Goal: Task Accomplishment & Management: Complete application form

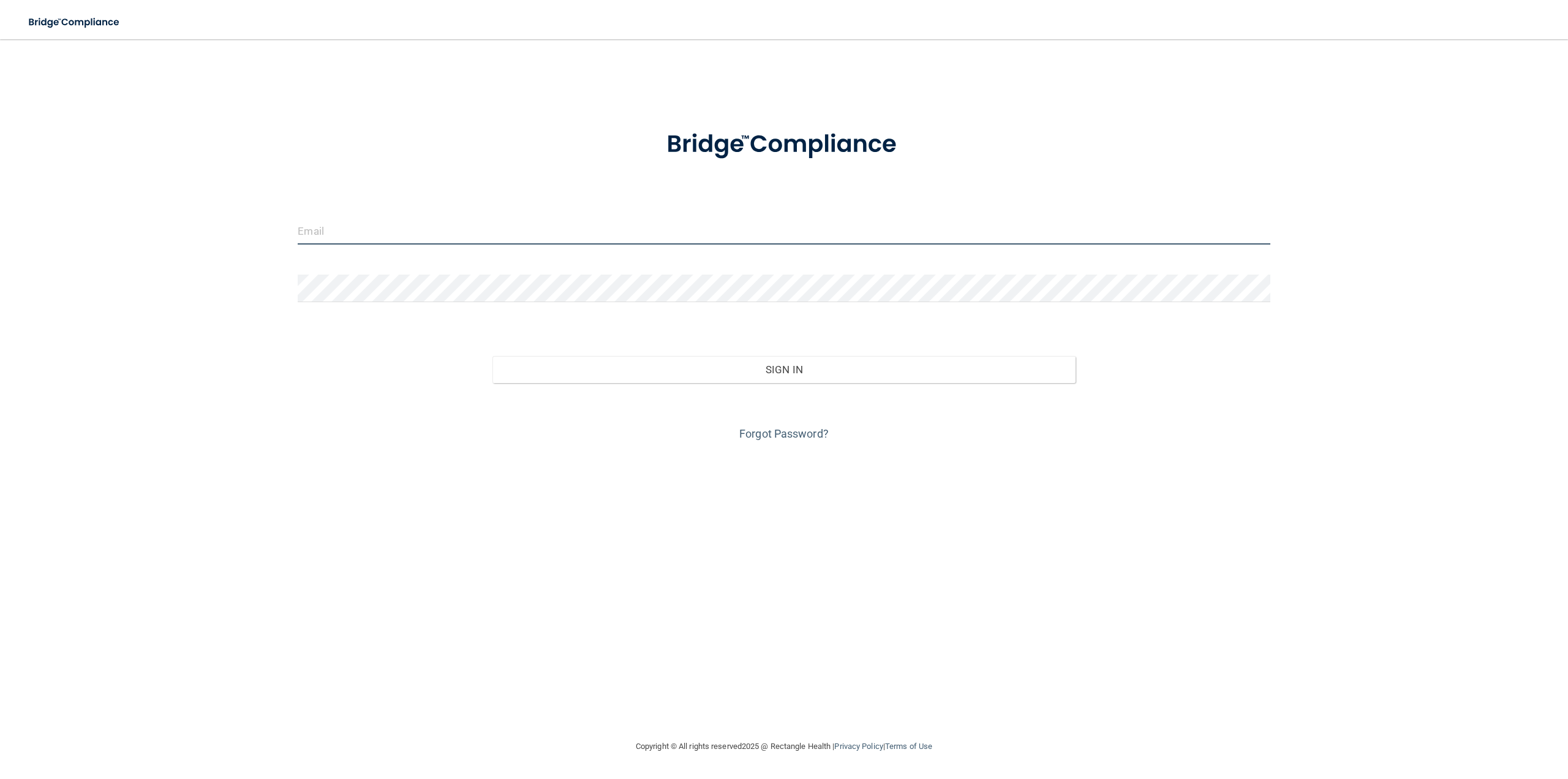
type input "[PERSON_NAME][EMAIL_ADDRESS][DOMAIN_NAME]"
click at [423, 233] on input "[PERSON_NAME][EMAIL_ADDRESS][DOMAIN_NAME]" at bounding box center [784, 231] width 972 height 28
drag, startPoint x: 458, startPoint y: 229, endPoint x: 126, endPoint y: 215, distance: 332.3
click at [127, 215] on div "[PERSON_NAME][EMAIL_ADDRESS][DOMAIN_NAME] Invalid email/password. You don't hav…" at bounding box center [784, 389] width 1518 height 675
click at [357, 365] on div "Sign In" at bounding box center [783, 357] width 990 height 51
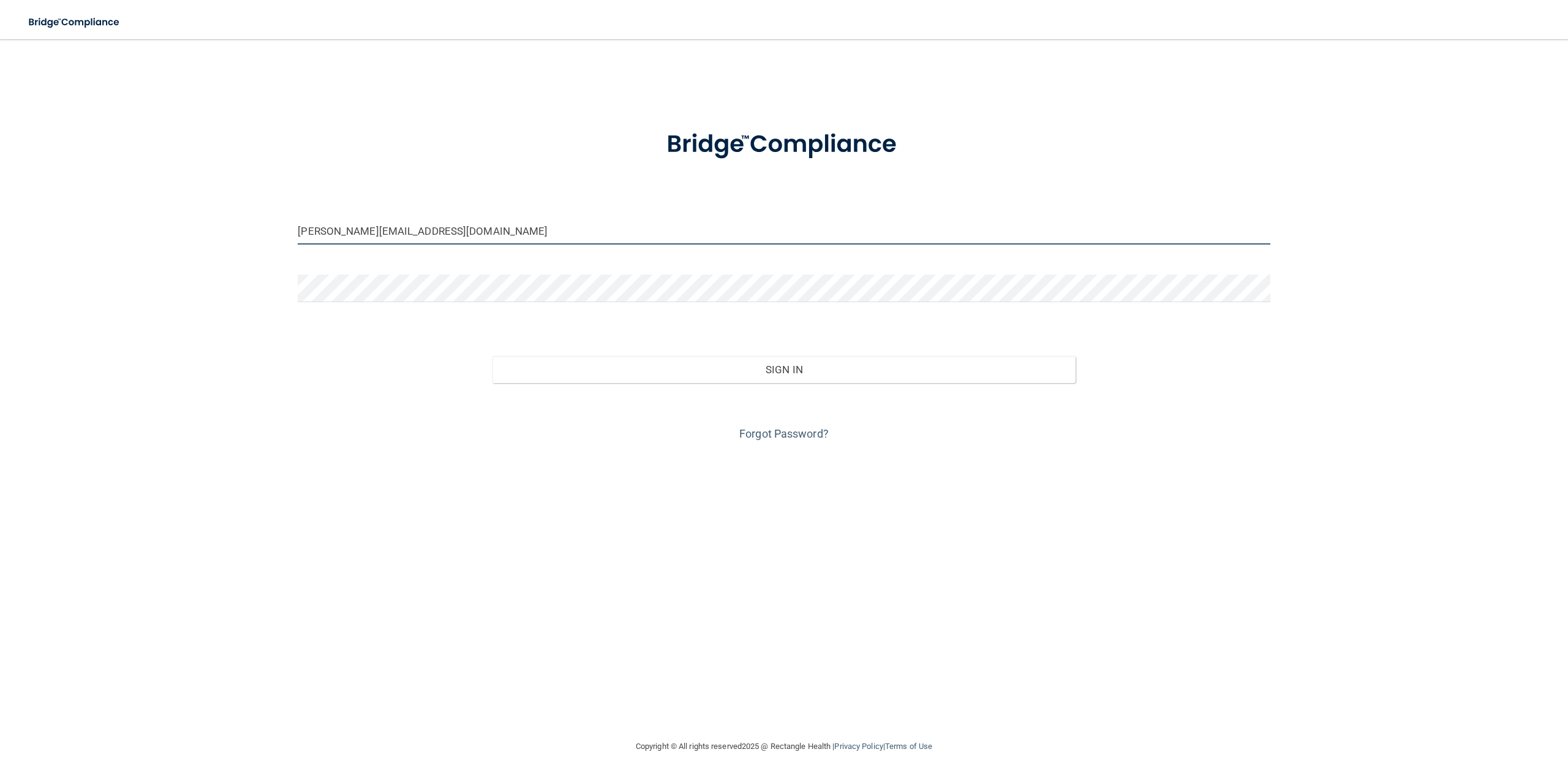
drag, startPoint x: 419, startPoint y: 222, endPoint x: 0, endPoint y: 223, distance: 419.0
click at [0, 223] on main "[PERSON_NAME][EMAIL_ADDRESS][DOMAIN_NAME] Invalid email/password. You don't hav…" at bounding box center [784, 409] width 1568 height 739
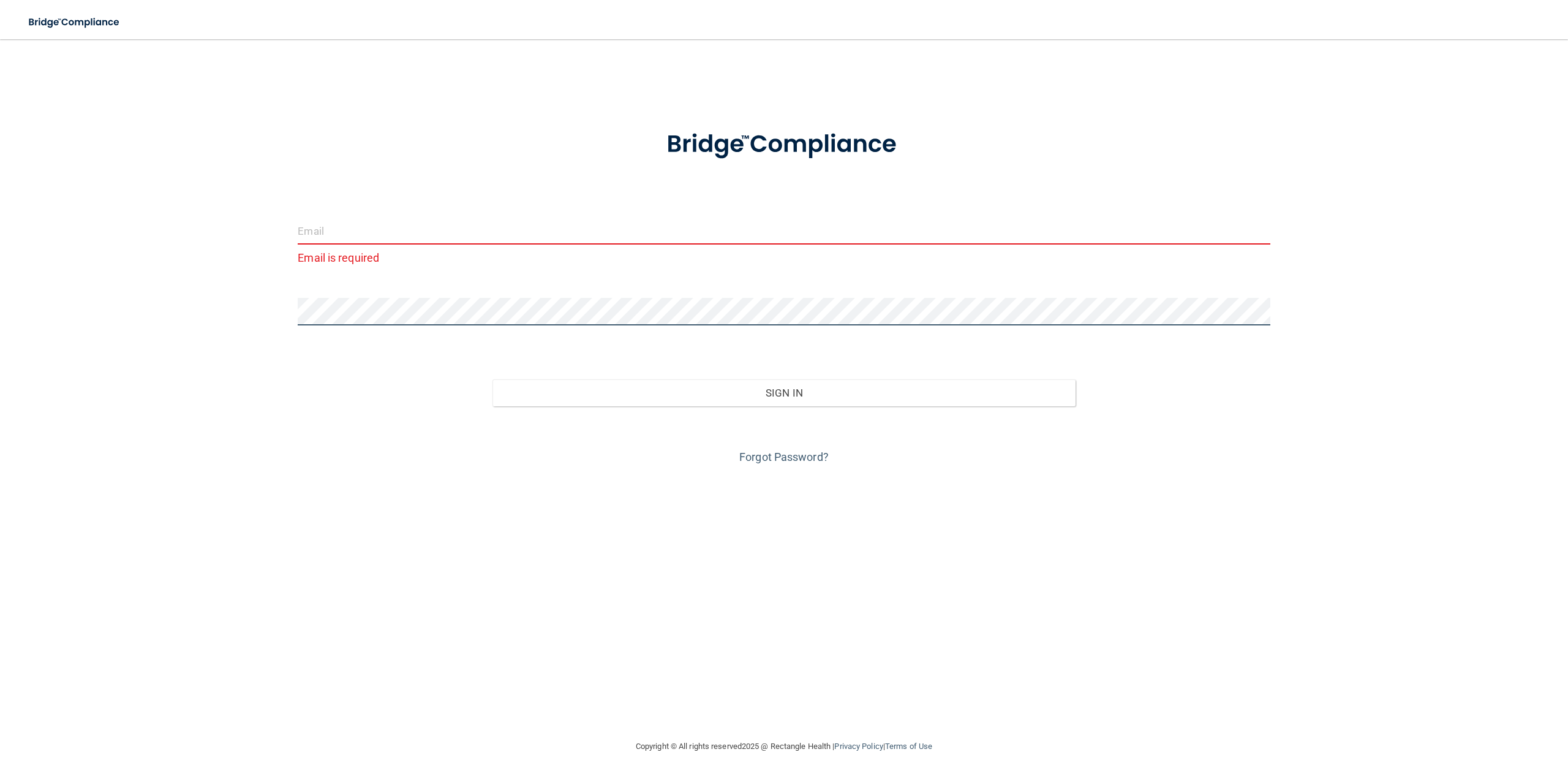
click at [216, 312] on div "Email is required Invalid email/password. You don't have permission to access t…" at bounding box center [784, 389] width 1518 height 675
click at [400, 230] on input "email" at bounding box center [784, 231] width 972 height 28
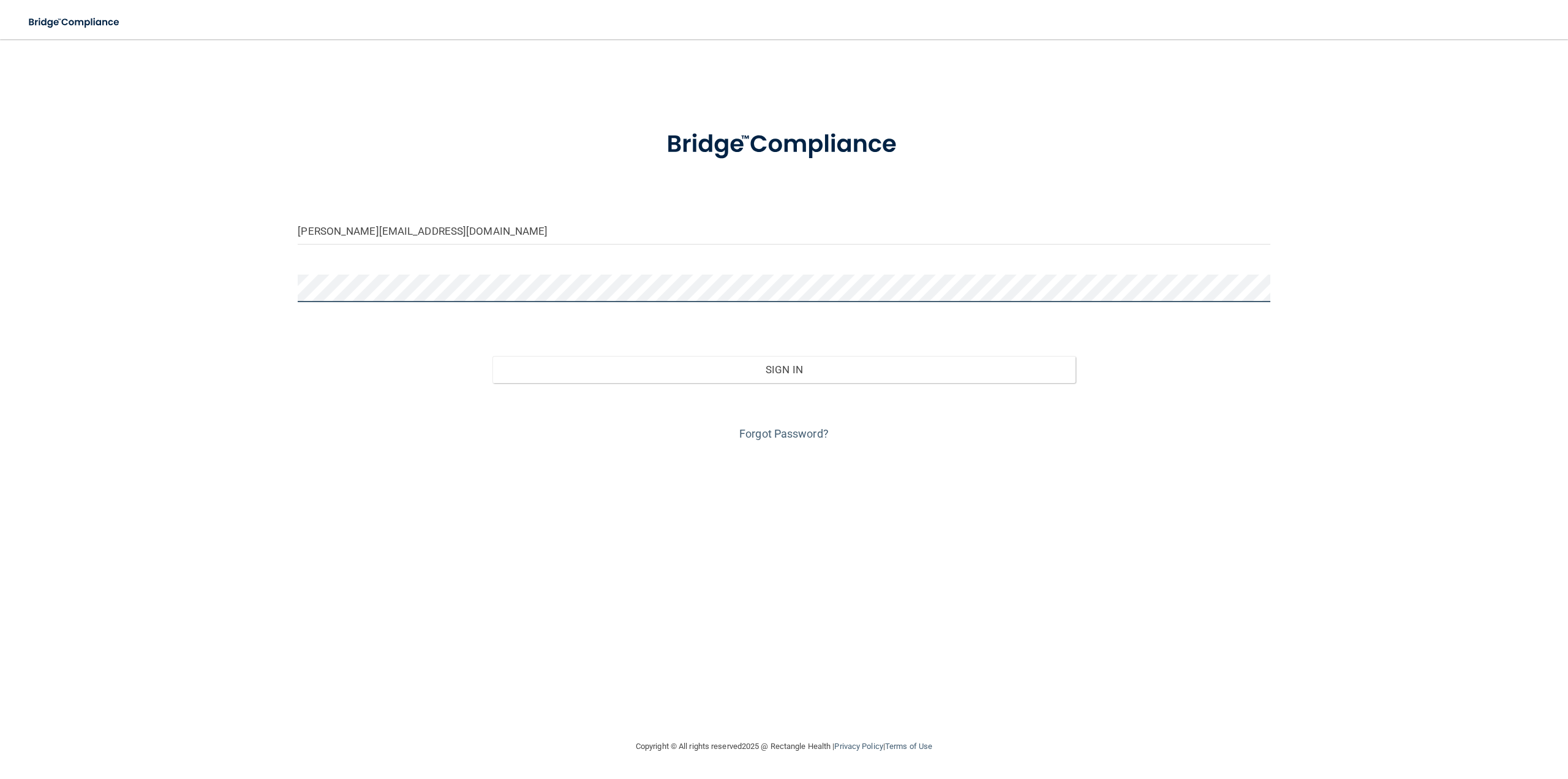
click at [492, 356] on button "Sign In" at bounding box center [784, 369] width 583 height 27
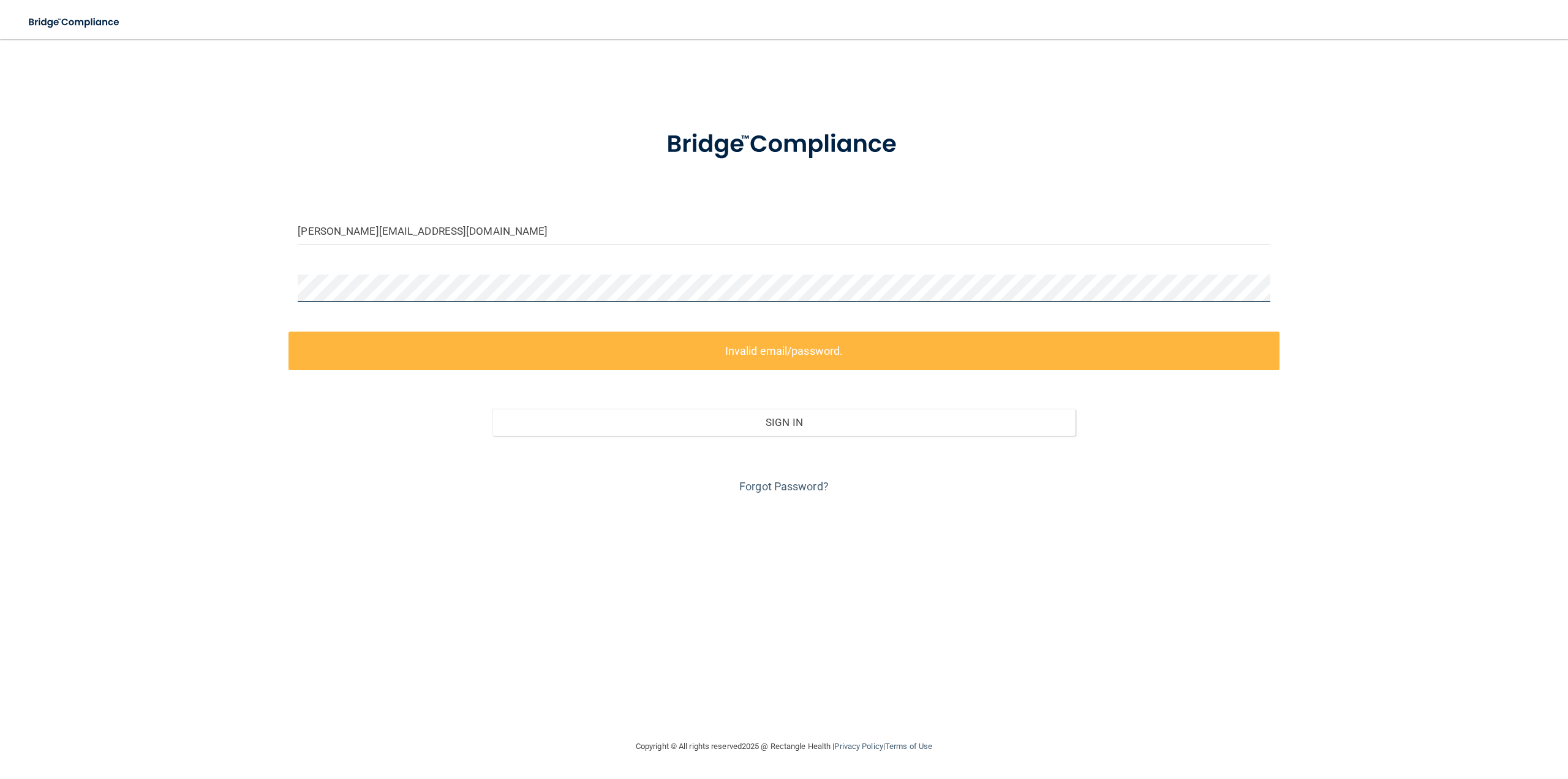
click at [83, 287] on div "[PERSON_NAME][EMAIL_ADDRESS][DOMAIN_NAME] Invalid email/password. You don't hav…" at bounding box center [784, 389] width 1518 height 675
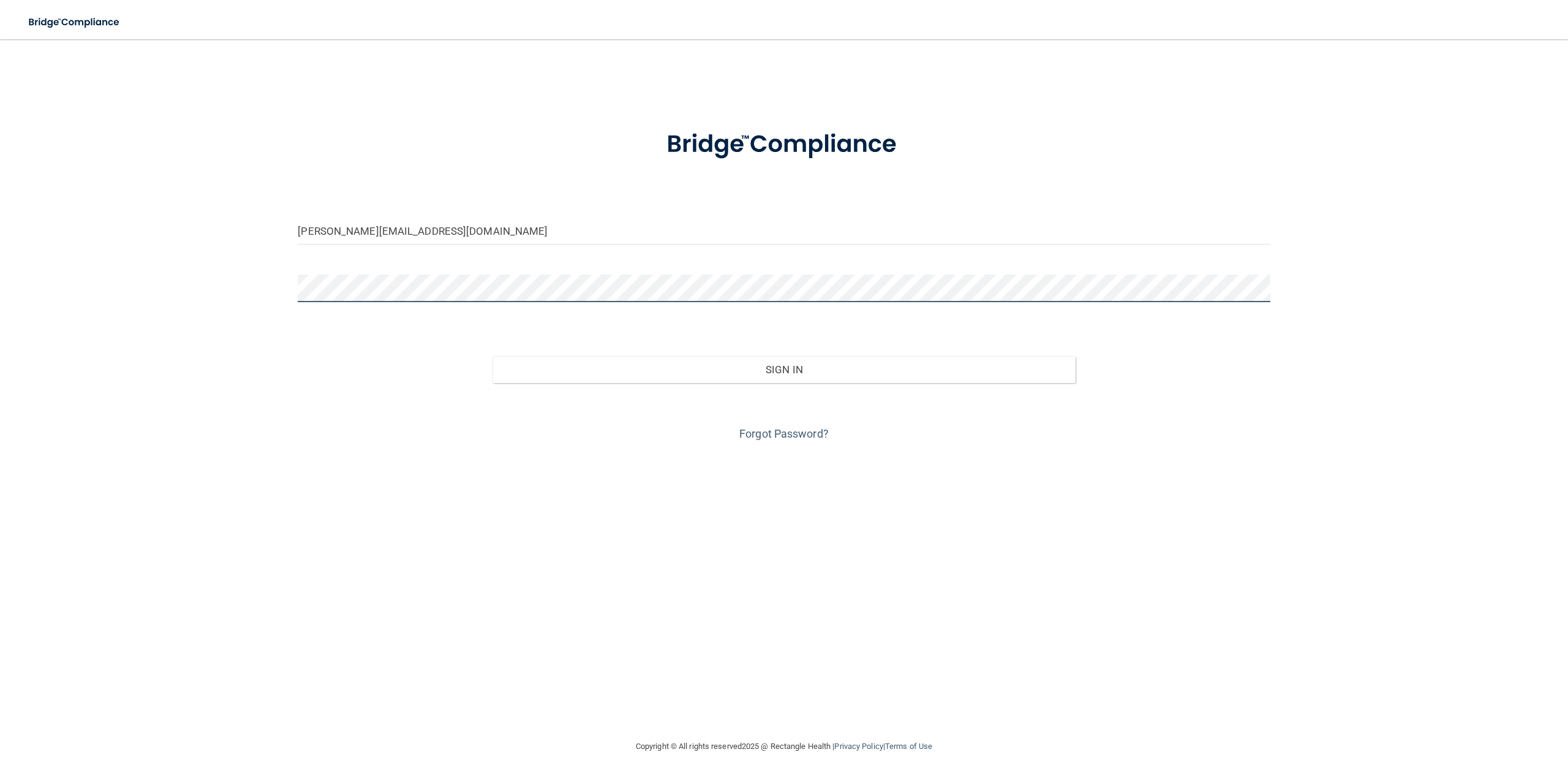
click at [492, 356] on button "Sign In" at bounding box center [784, 369] width 583 height 27
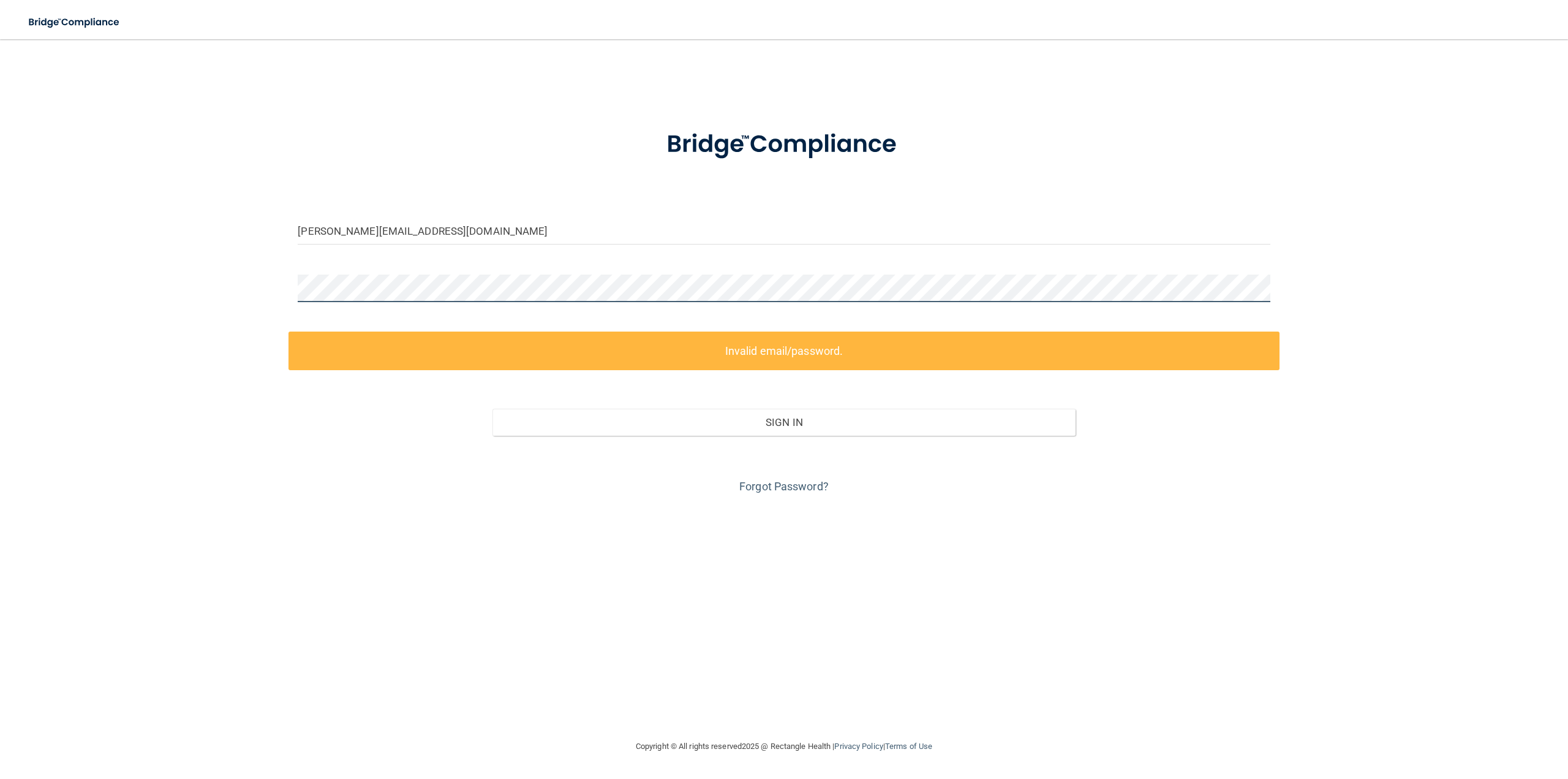
click at [127, 313] on div "[PERSON_NAME][EMAIL_ADDRESS][DOMAIN_NAME] Invalid email/password. You don't hav…" at bounding box center [784, 389] width 1518 height 675
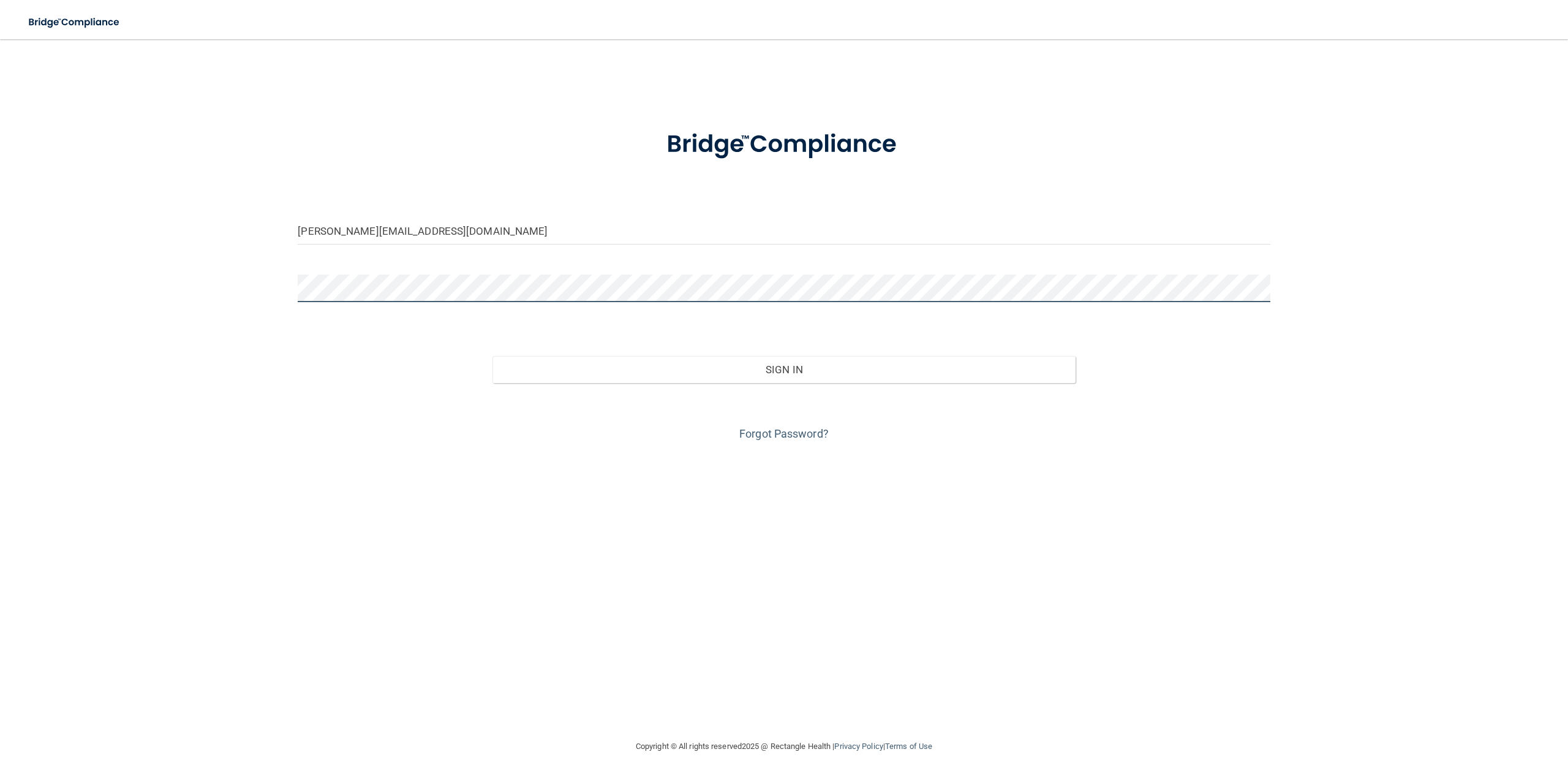
click at [492, 356] on button "Sign In" at bounding box center [784, 369] width 583 height 27
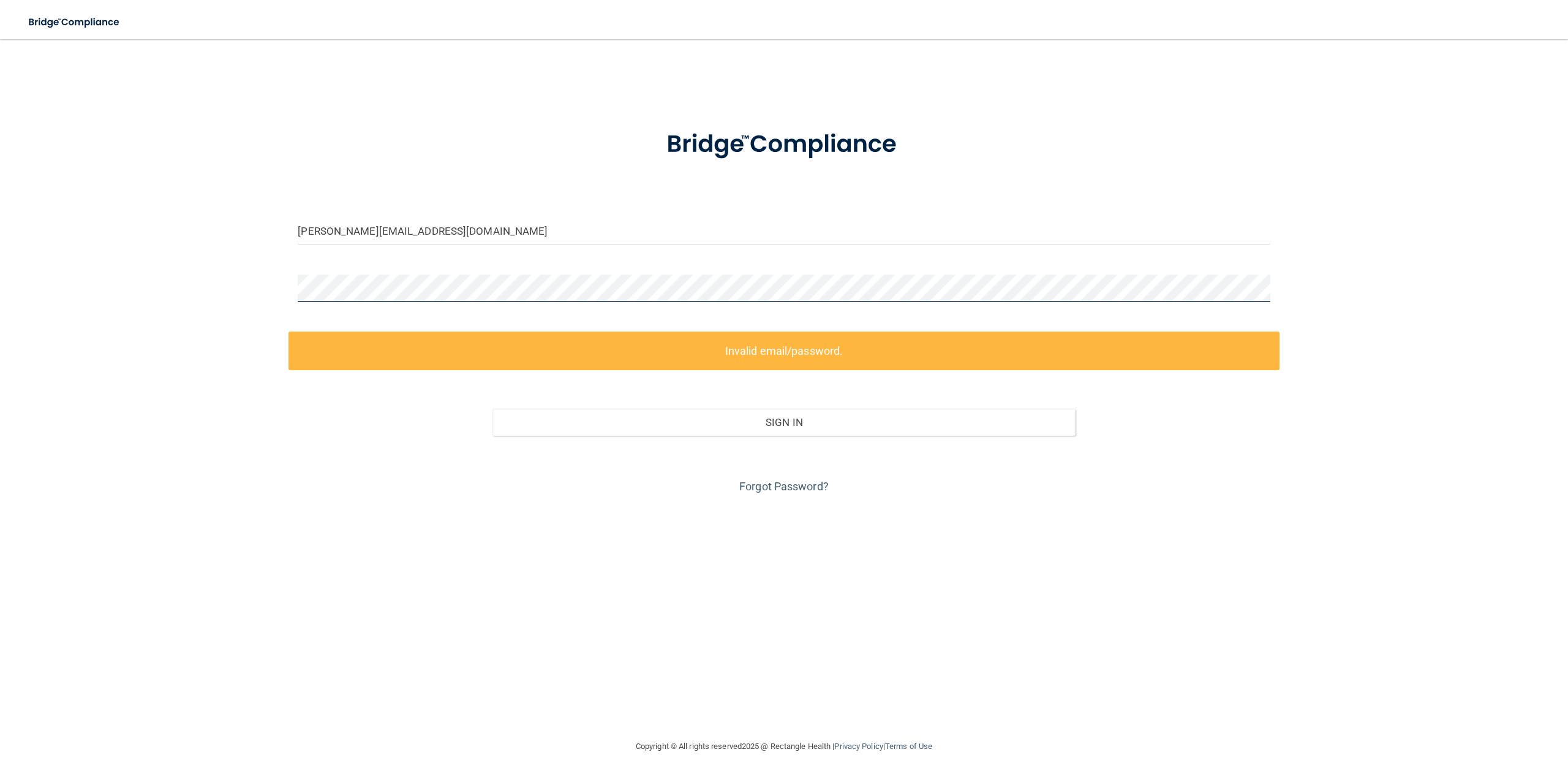
click at [192, 296] on div "[PERSON_NAME][EMAIL_ADDRESS][DOMAIN_NAME] Invalid email/password. You don't hav…" at bounding box center [784, 389] width 1518 height 675
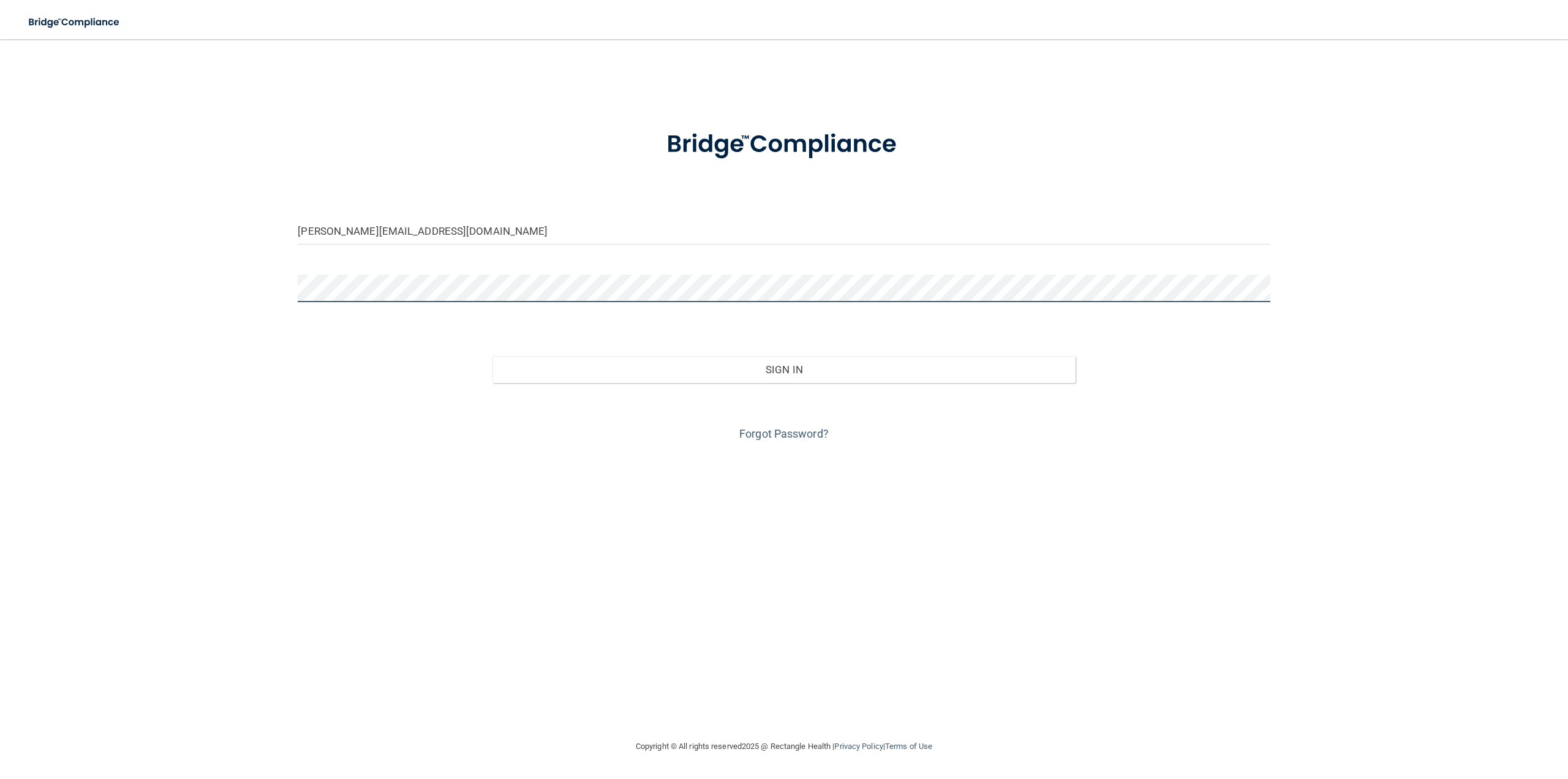
click at [492, 356] on button "Sign In" at bounding box center [784, 369] width 583 height 27
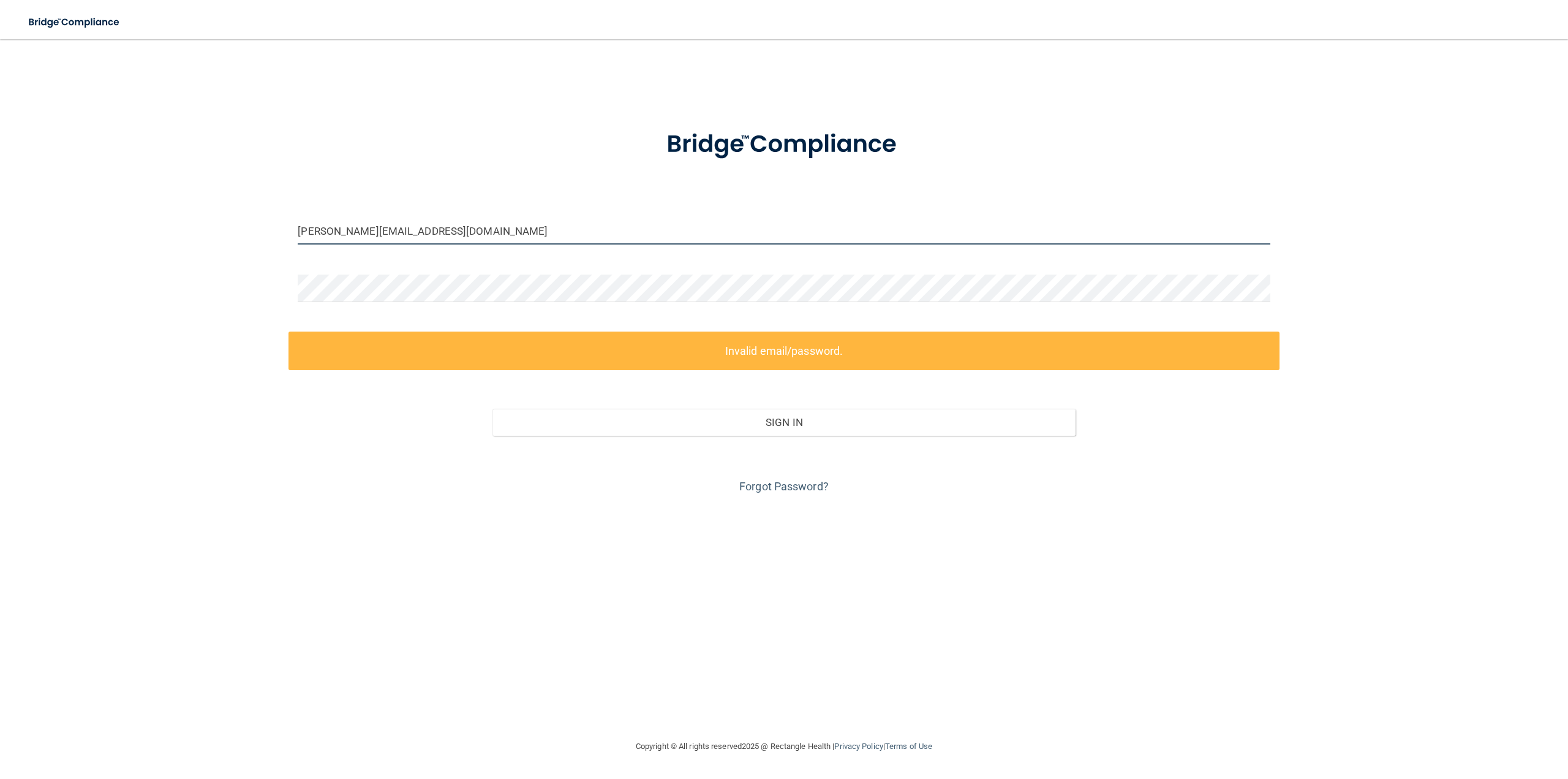
drag, startPoint x: 451, startPoint y: 231, endPoint x: 47, endPoint y: 240, distance: 404.1
click at [48, 240] on div "[PERSON_NAME][EMAIL_ADDRESS][DOMAIN_NAME] Invalid email/password. You don't hav…" at bounding box center [784, 389] width 1518 height 675
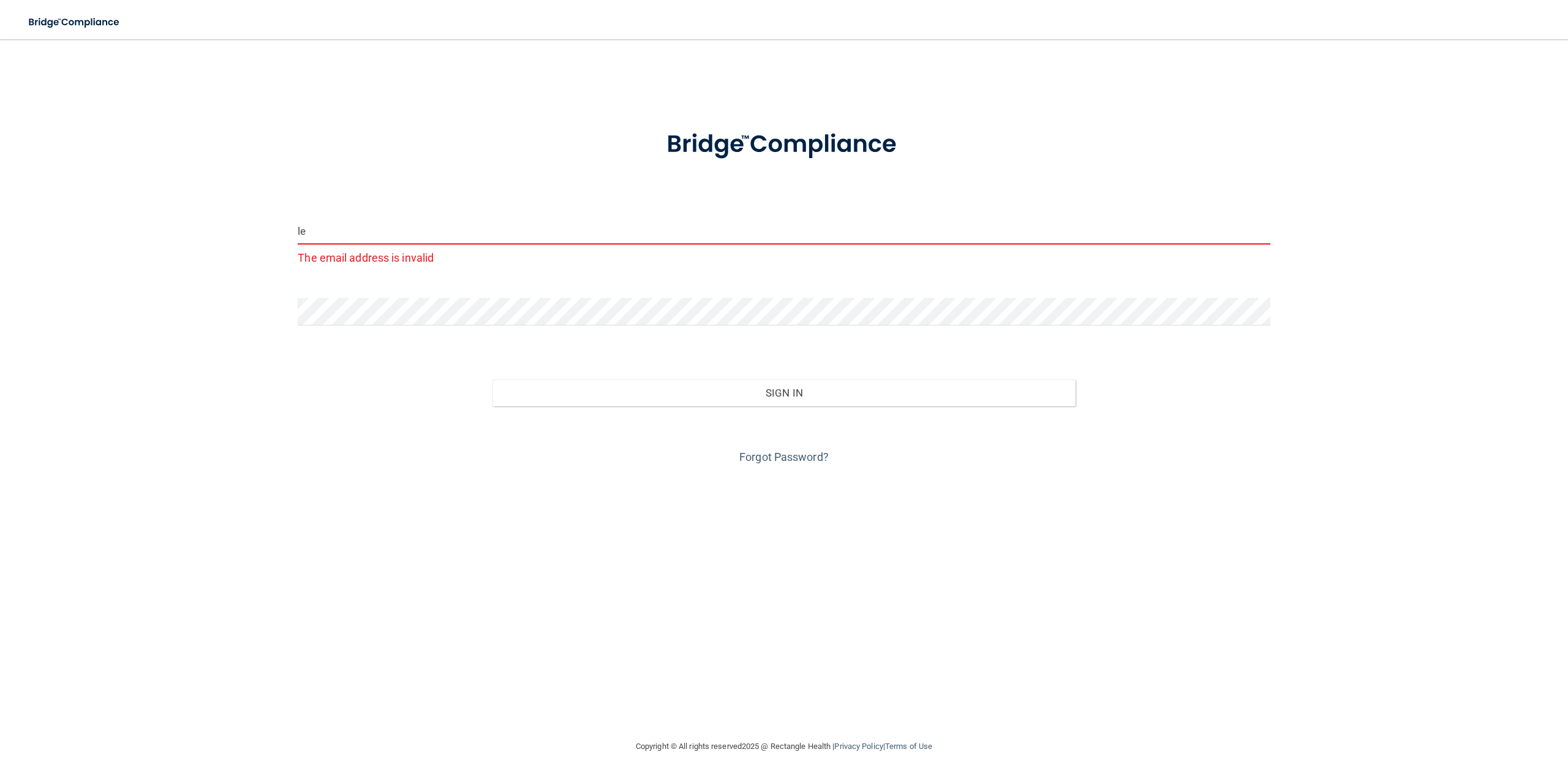
type input "l"
type input "[PERSON_NAME][EMAIL_ADDRESS][DOMAIN_NAME]"
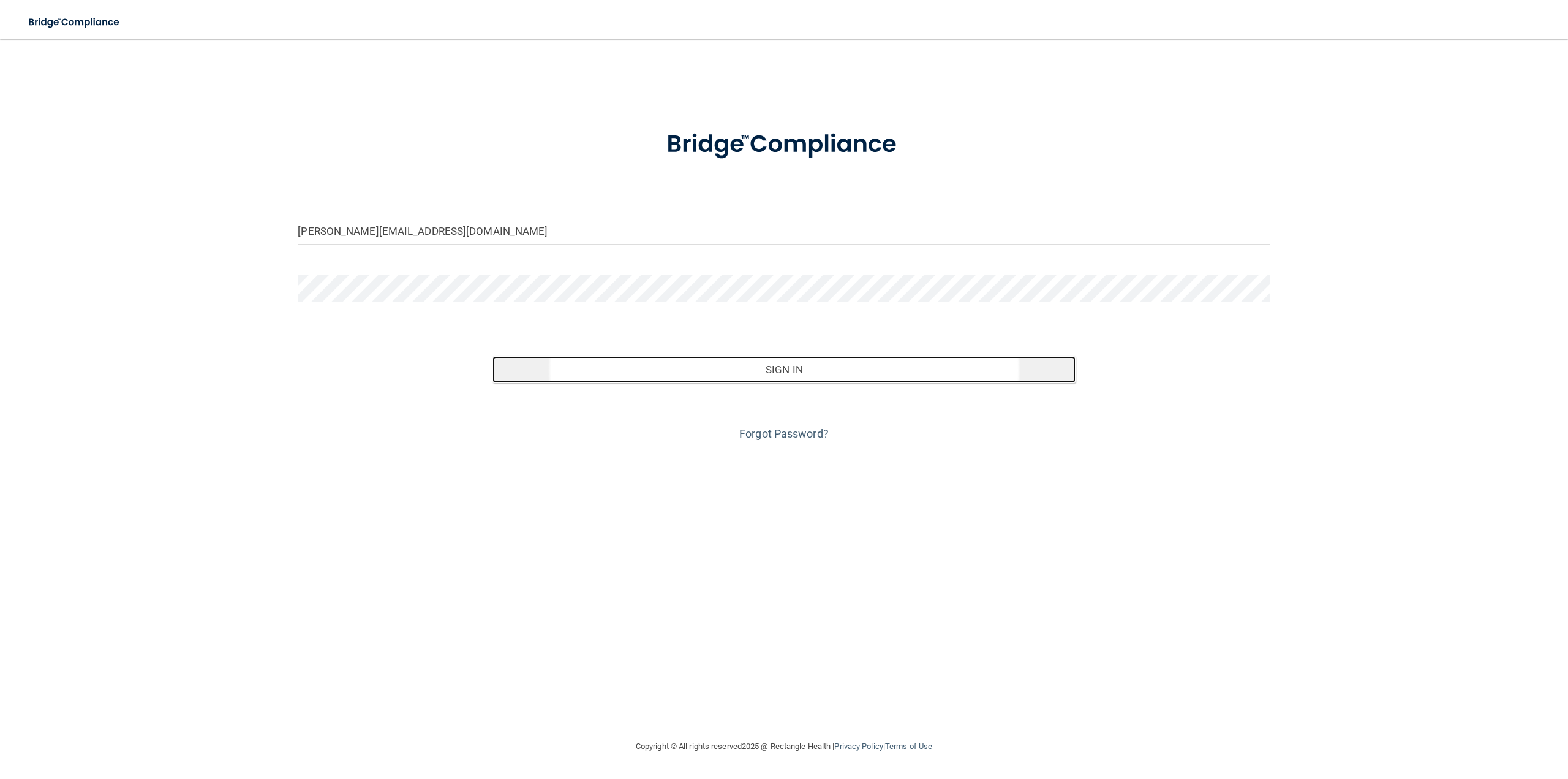
click at [859, 367] on button "Sign In" at bounding box center [784, 369] width 583 height 27
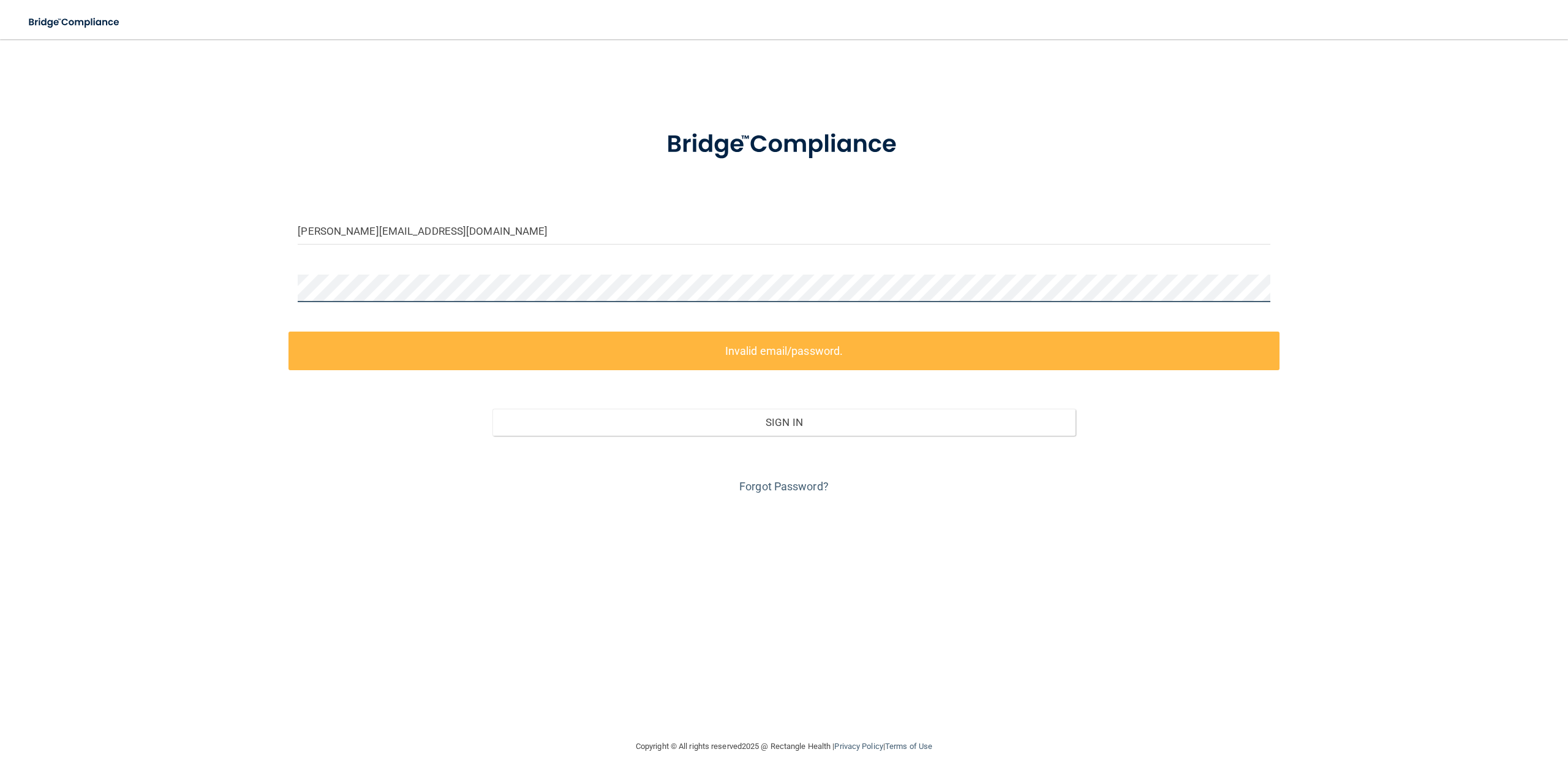
click at [142, 284] on div "[PERSON_NAME][EMAIL_ADDRESS][DOMAIN_NAME] Invalid email/password. You don't hav…" at bounding box center [784, 389] width 1518 height 675
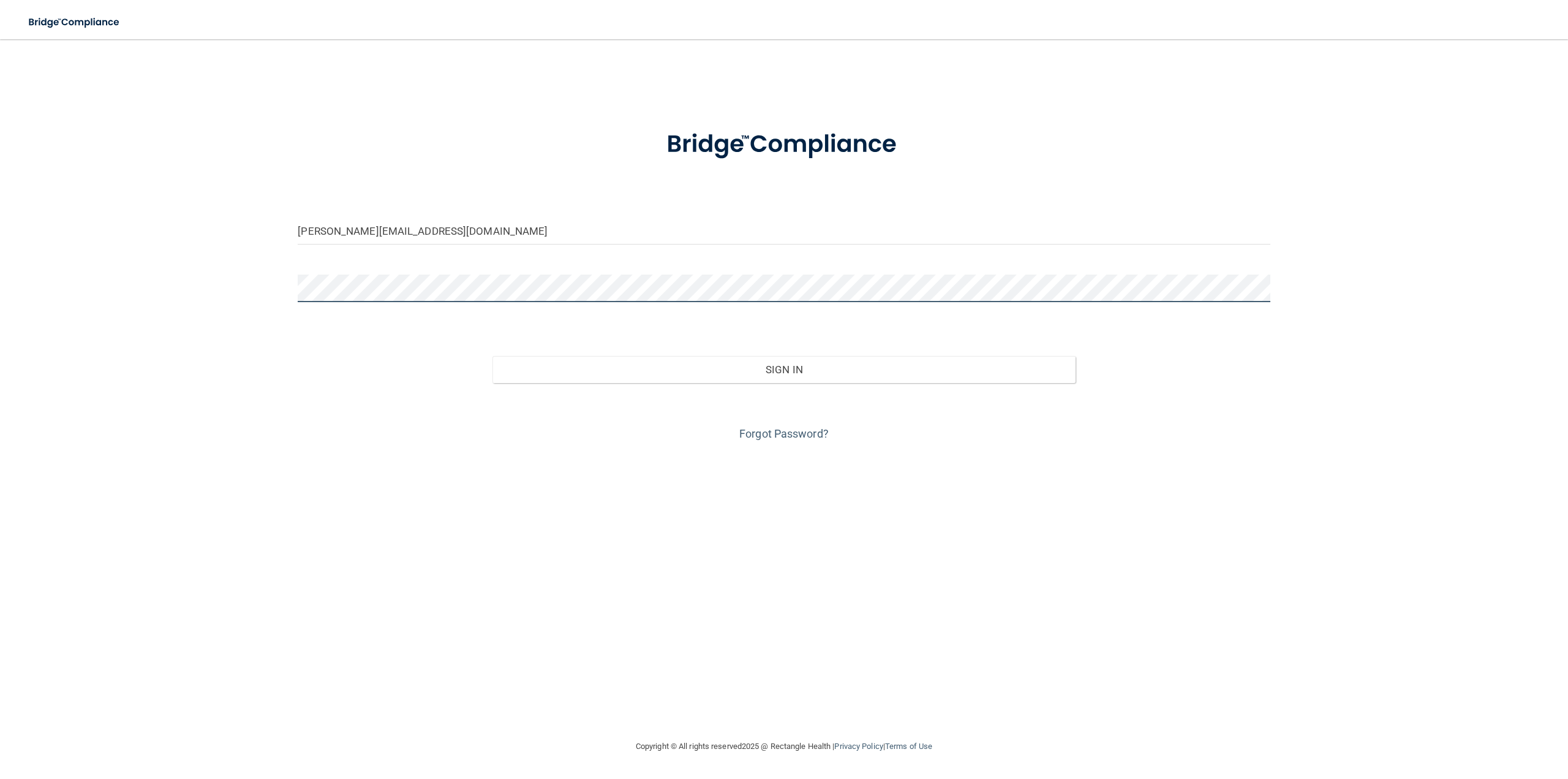
click at [492, 356] on button "Sign In" at bounding box center [784, 369] width 583 height 27
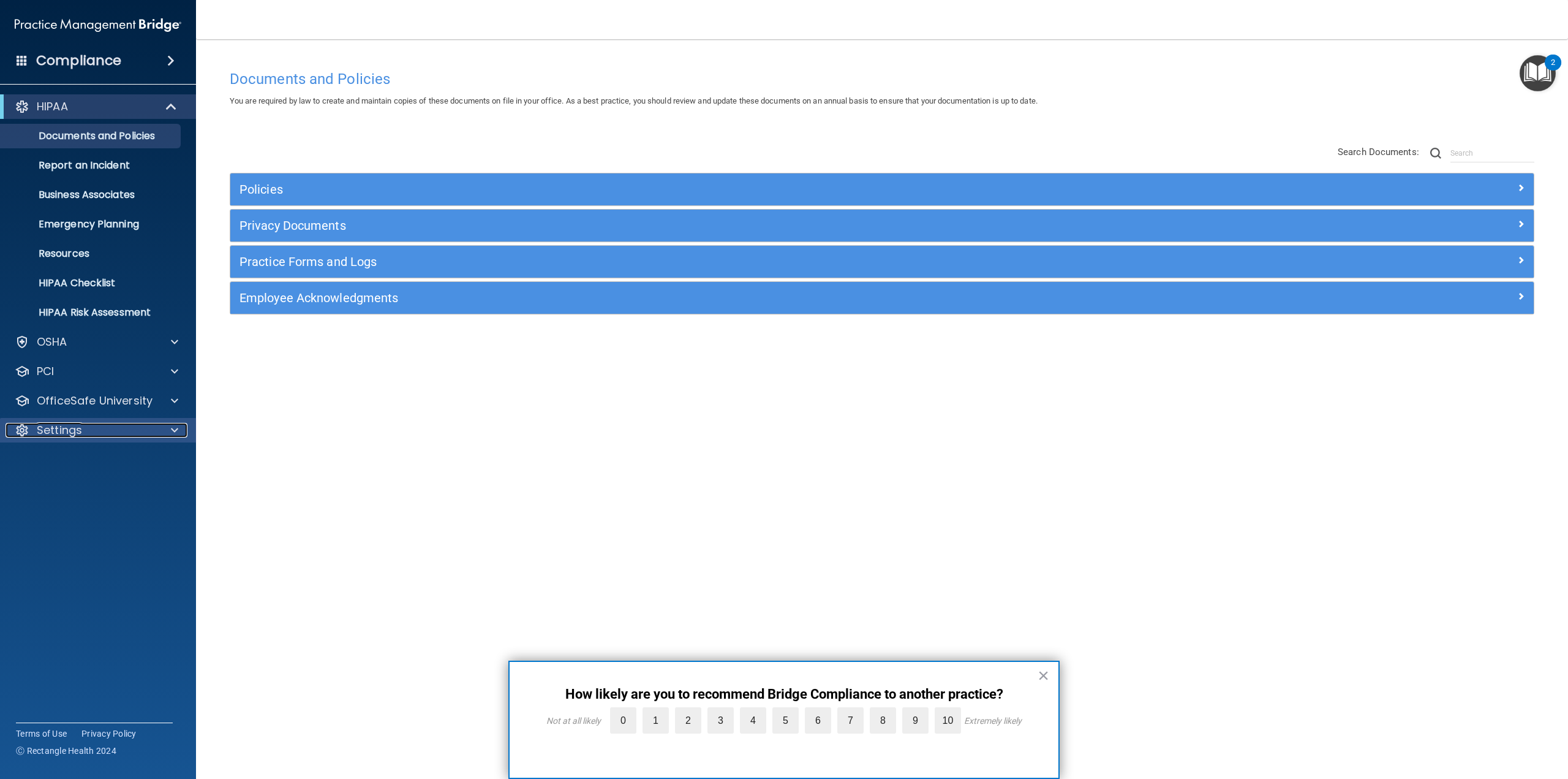
click at [63, 430] on p "Settings" at bounding box center [60, 430] width 45 height 14
click at [87, 492] on p "My Users" at bounding box center [92, 489] width 167 height 13
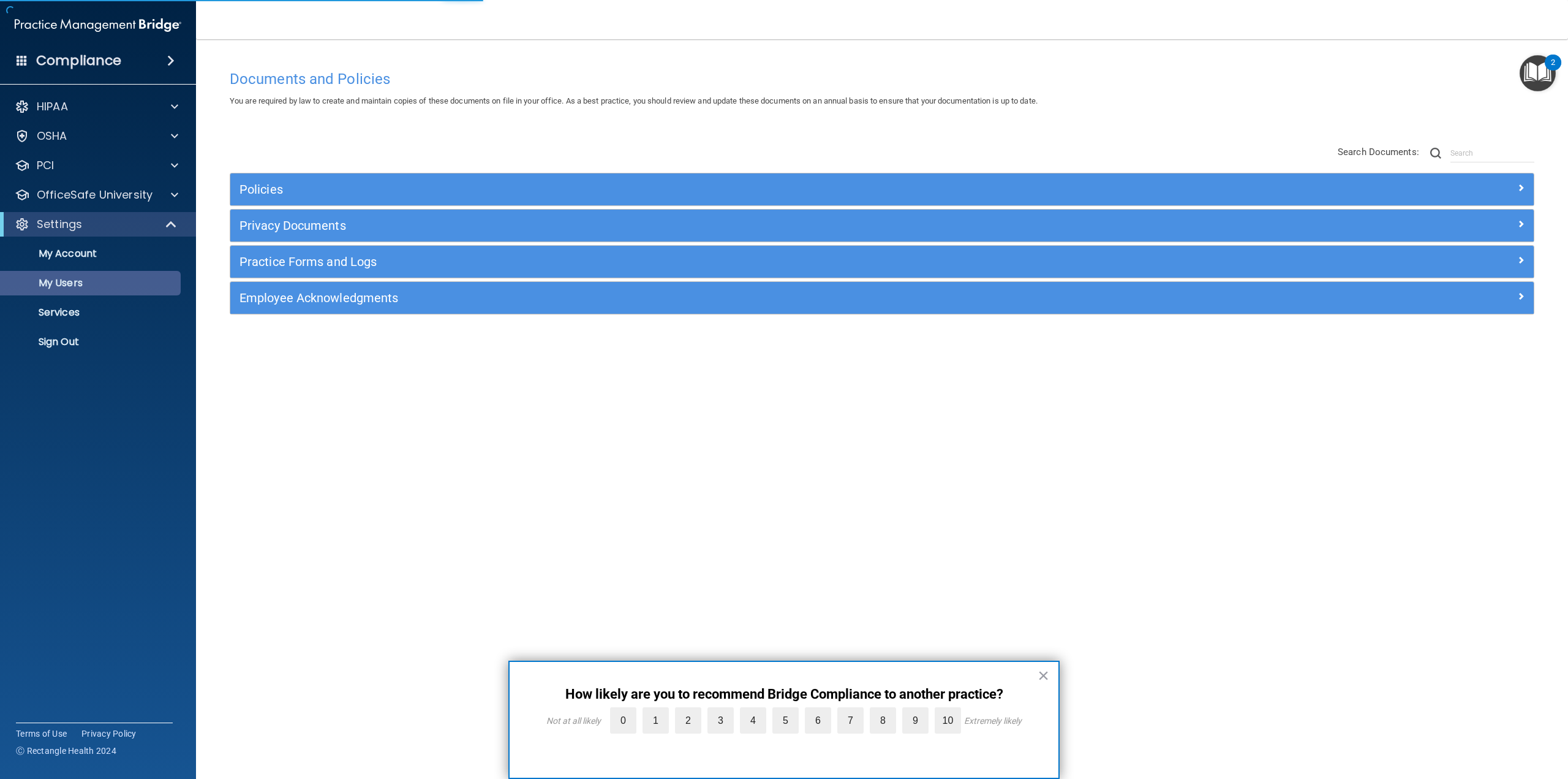
select select "20"
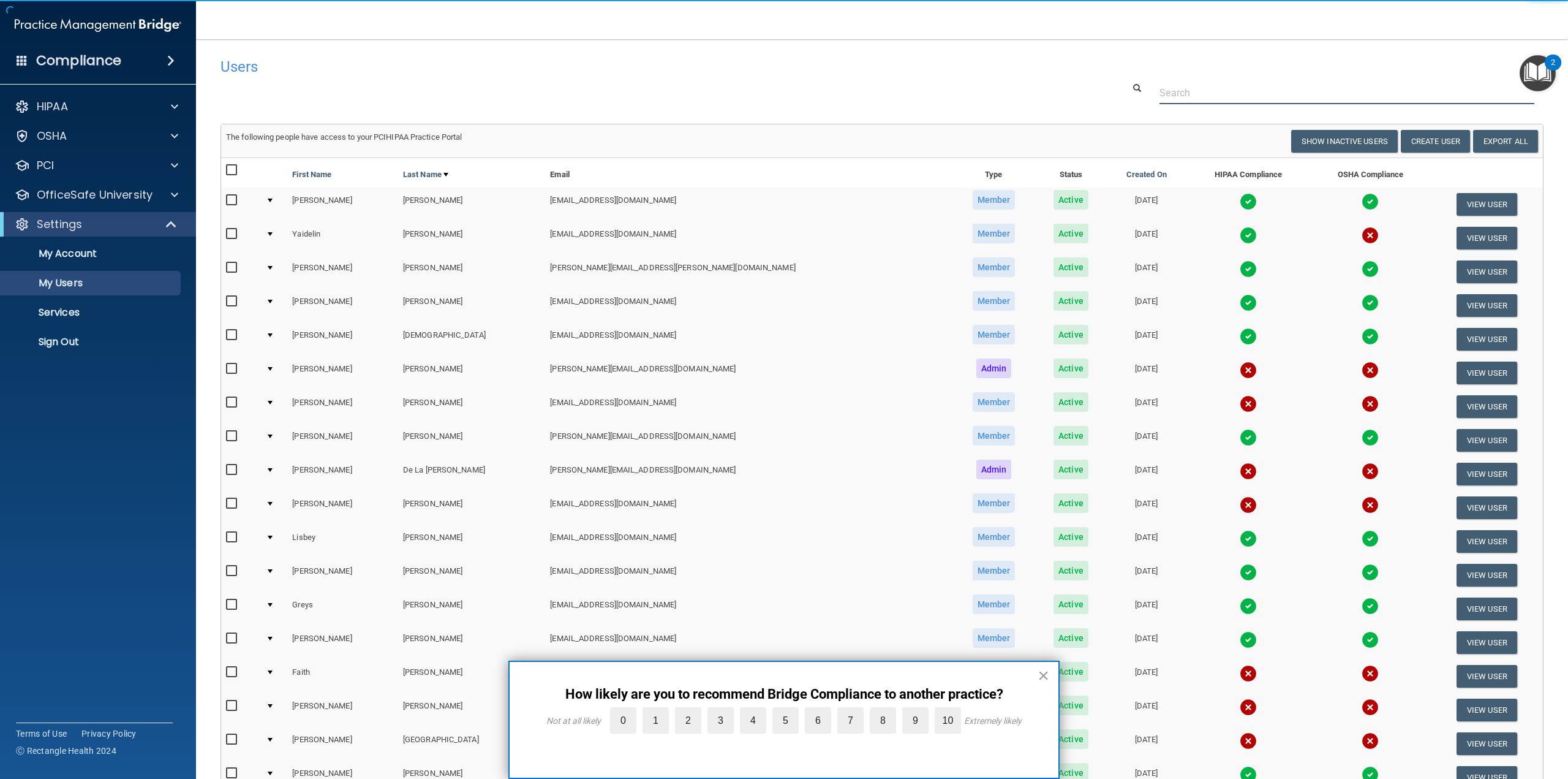
click at [1191, 97] on input "text" at bounding box center [1347, 93] width 375 height 23
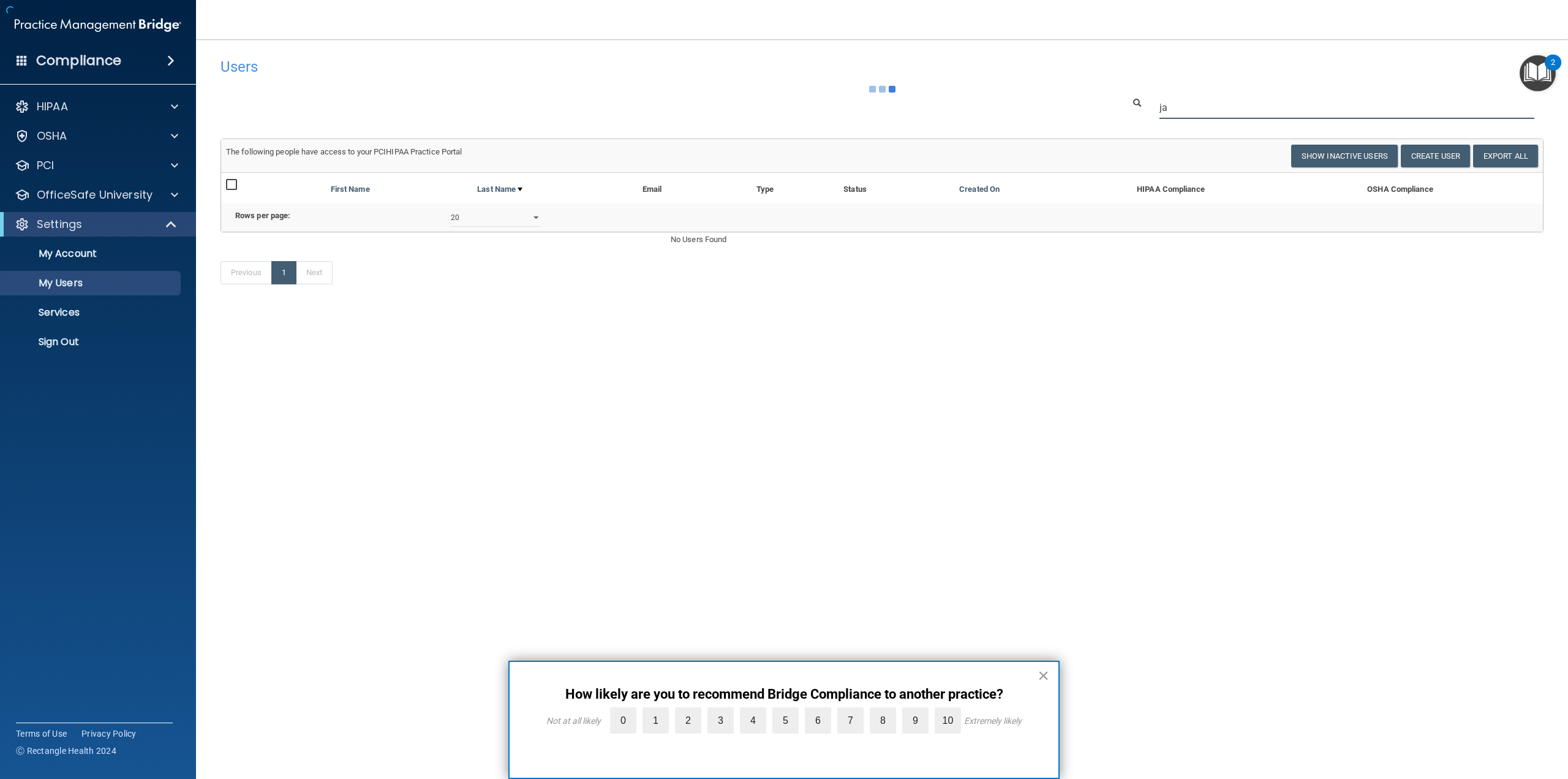
type input "j"
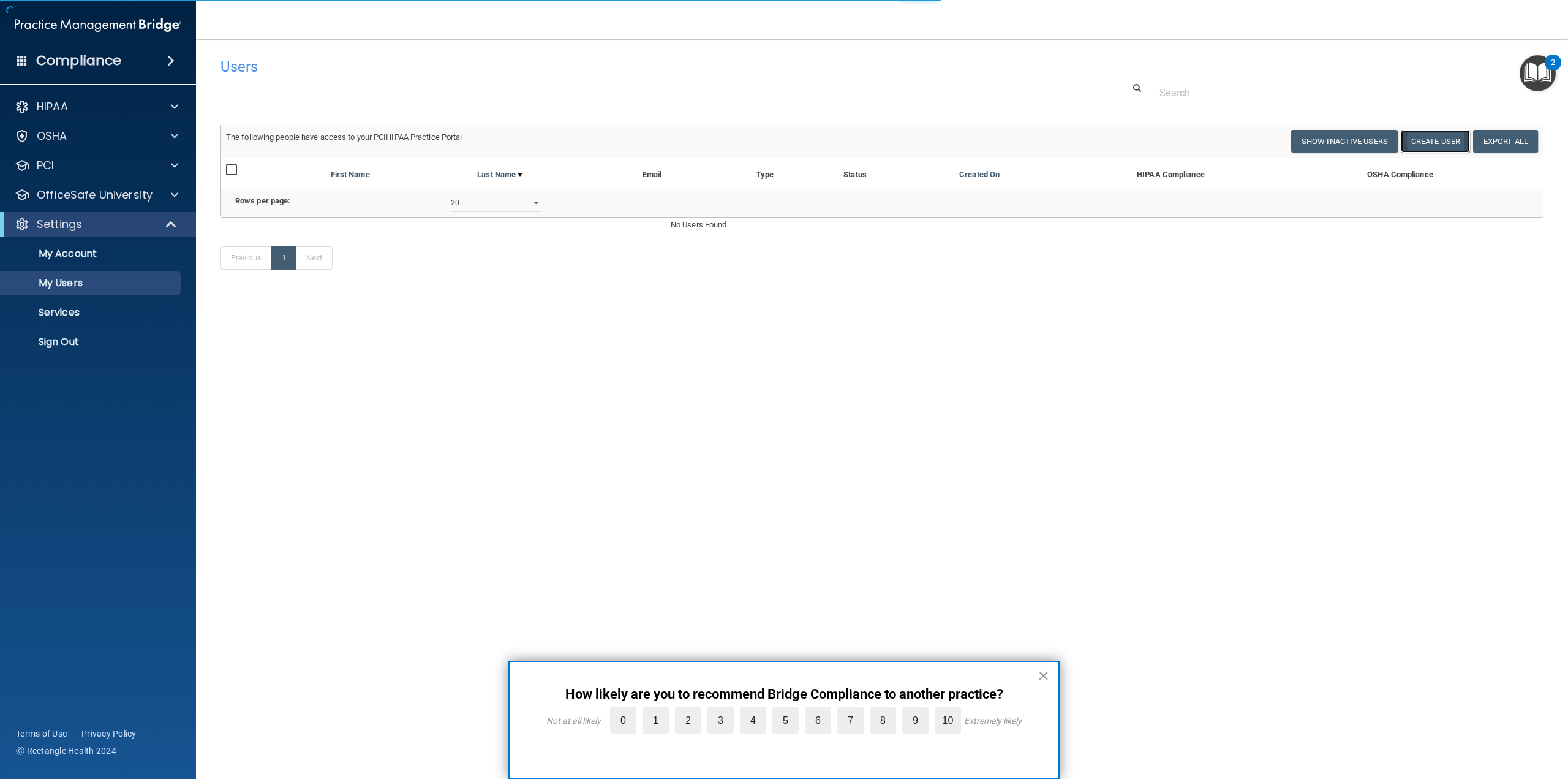
click at [1436, 142] on button "Create User" at bounding box center [1435, 141] width 69 height 23
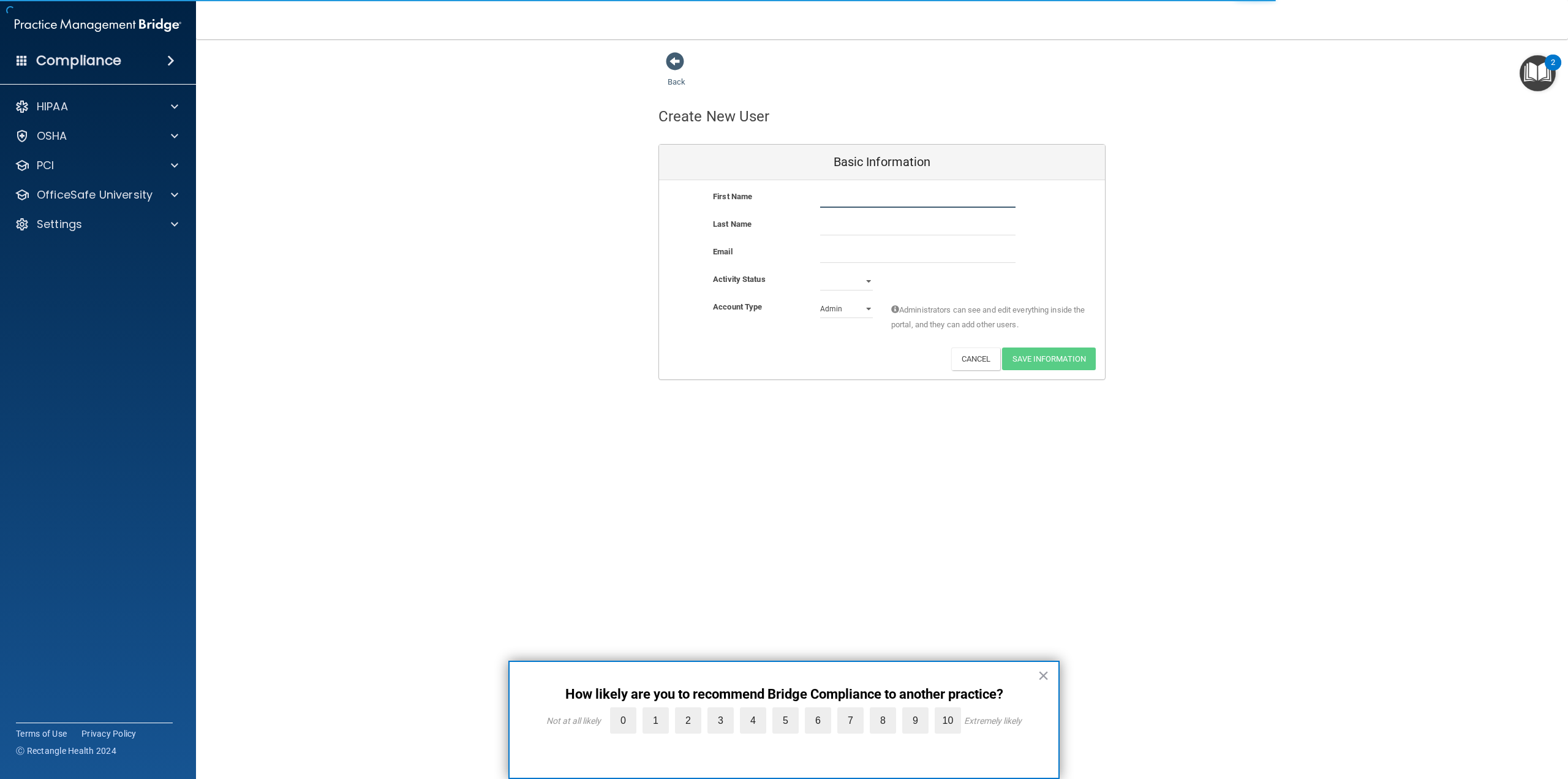
click at [871, 199] on input "text" at bounding box center [918, 198] width 196 height 18
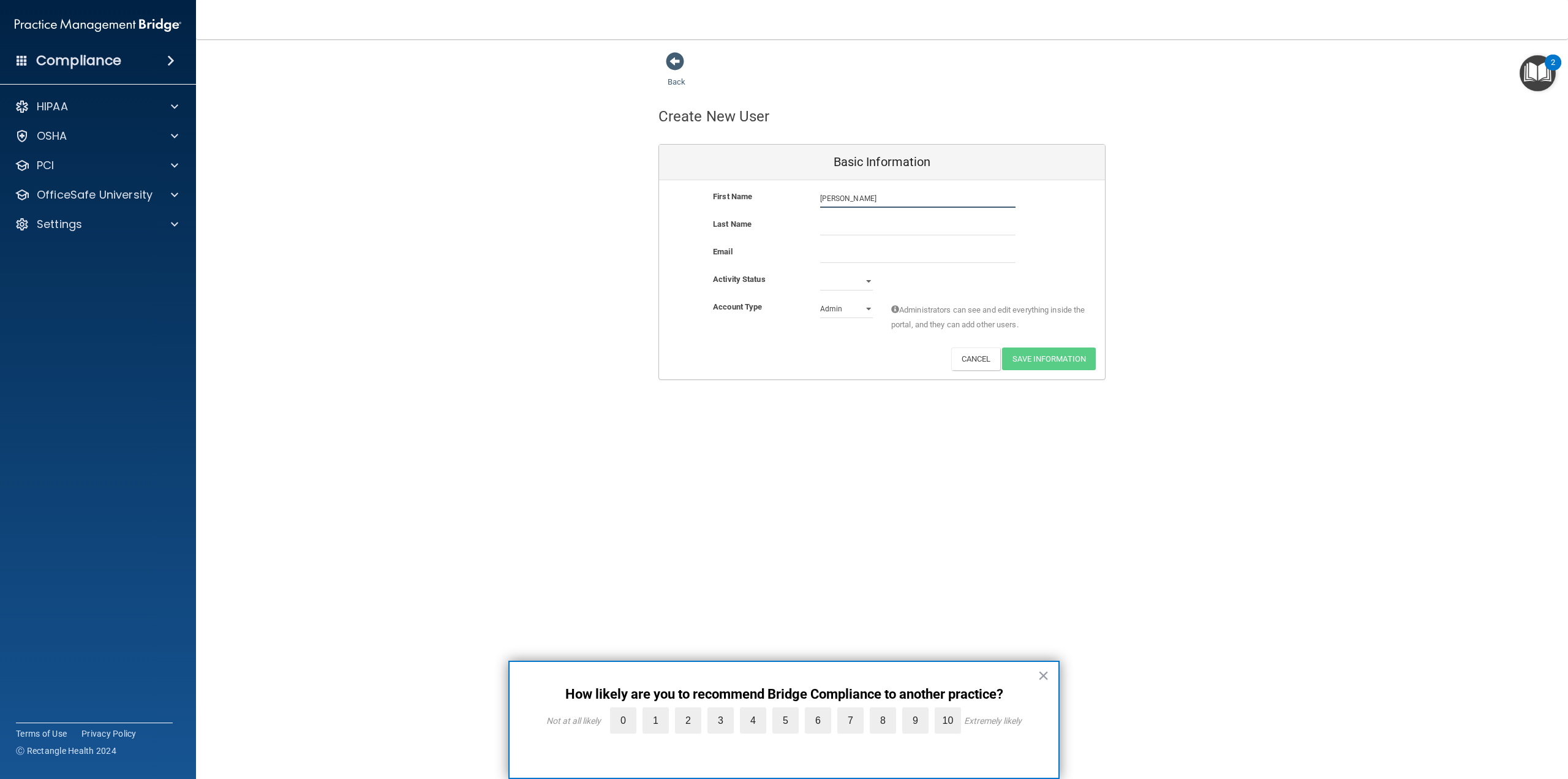
type input "[PERSON_NAME]"
click at [898, 256] on input "email" at bounding box center [918, 253] width 196 height 18
type input "[EMAIL_ADDRESS][DOMAIN_NAME]"
click at [856, 277] on select "Active Inactive" at bounding box center [846, 284] width 53 height 18
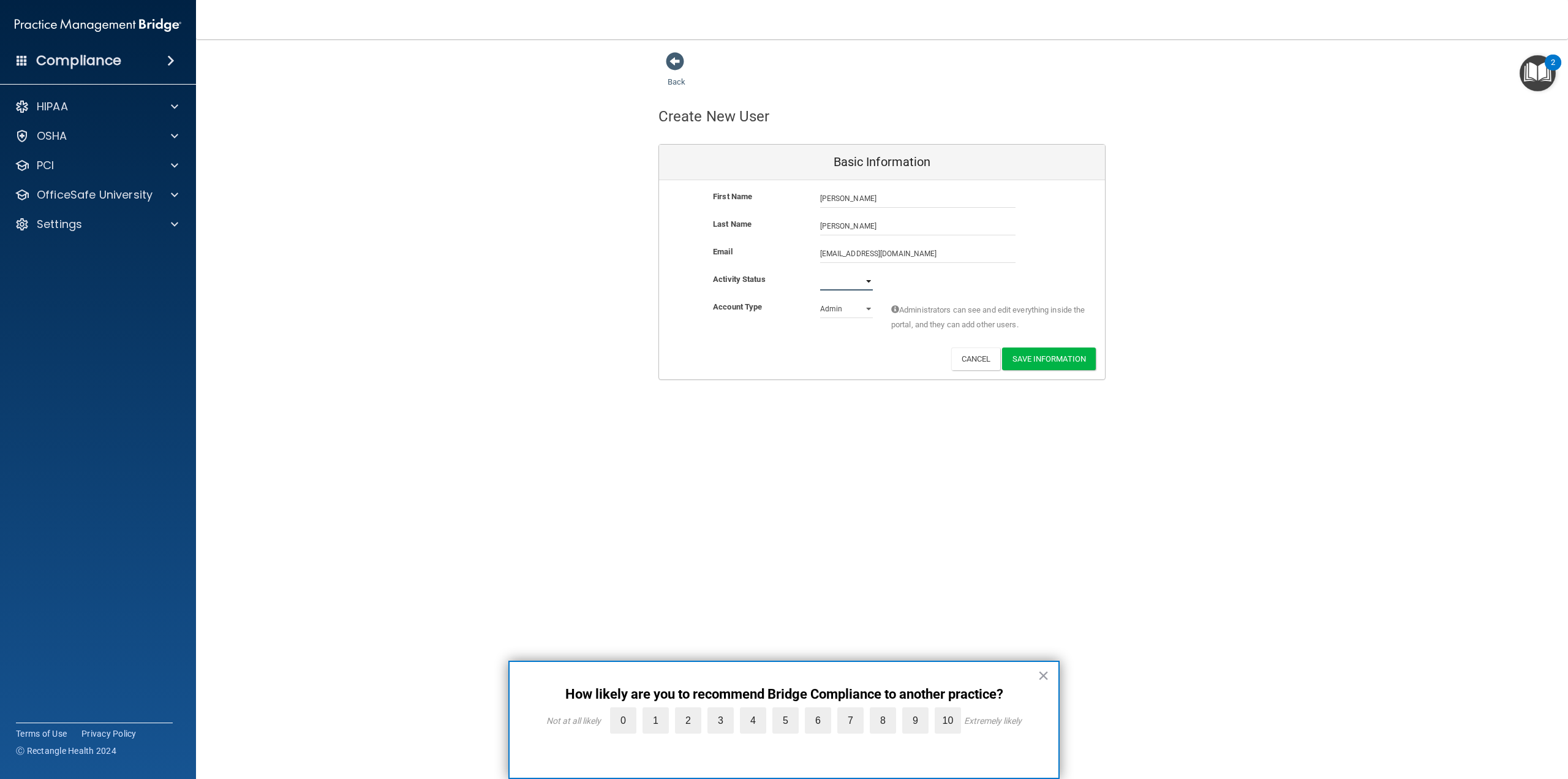
select select "active"
click at [820, 272] on select "Active Inactive" at bounding box center [846, 281] width 53 height 18
click at [852, 312] on select "Admin Member" at bounding box center [846, 309] width 53 height 18
select select "practice_member"
click at [820, 300] on select "Admin Member" at bounding box center [846, 309] width 53 height 18
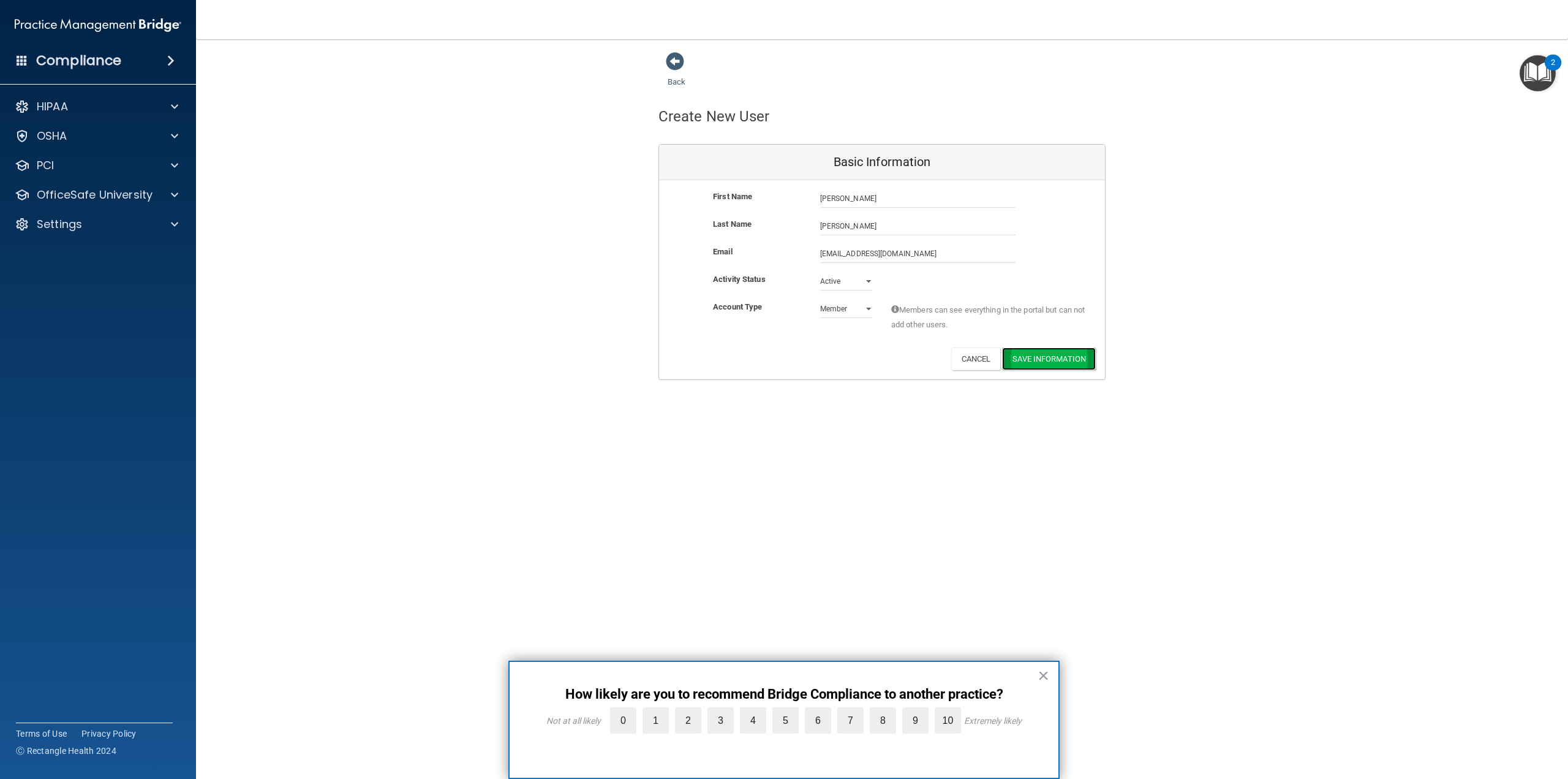
click at [1040, 359] on button "Save Information" at bounding box center [1048, 359] width 93 height 23
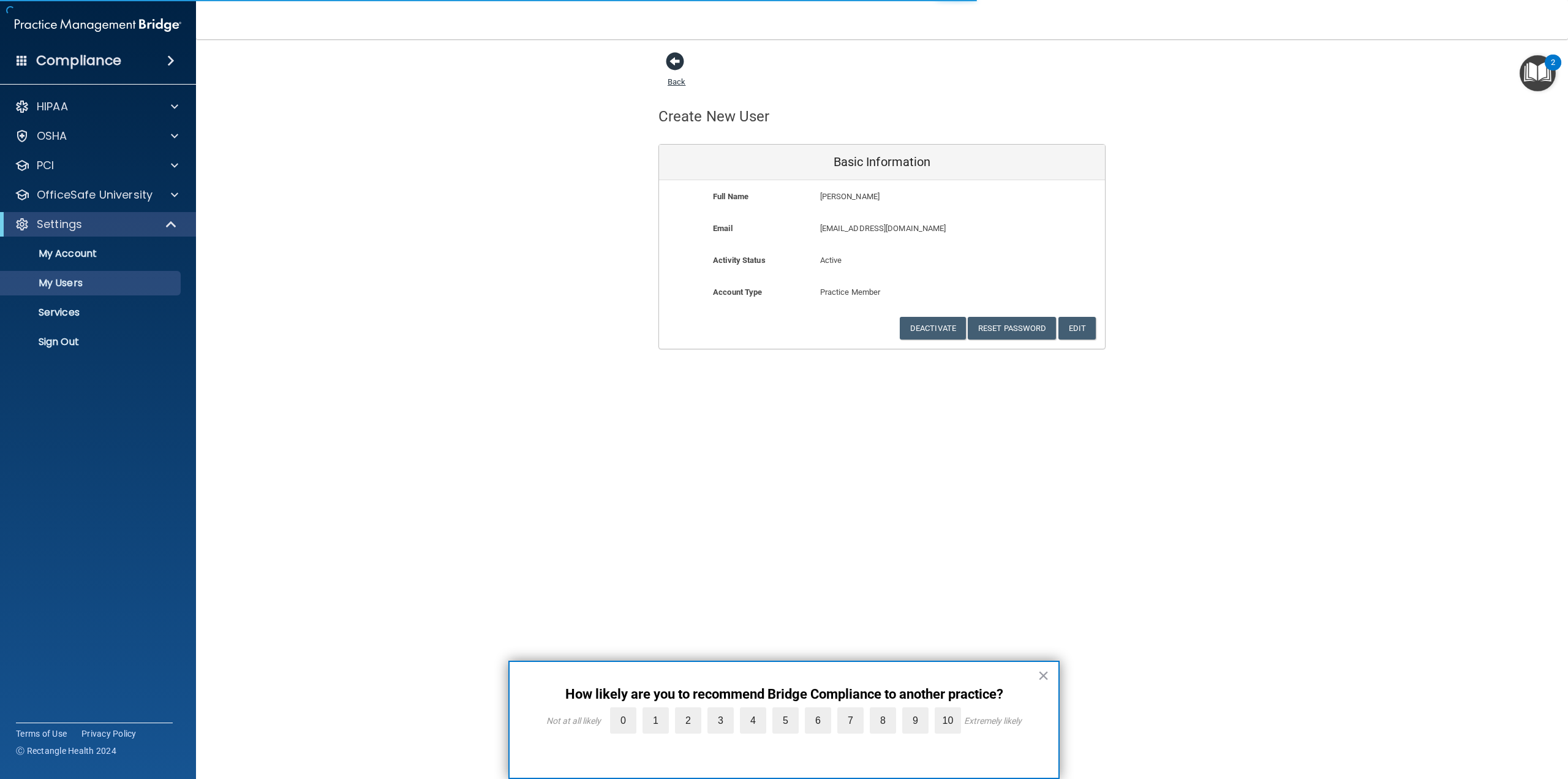
select select "20"
